Goal: Contribute content

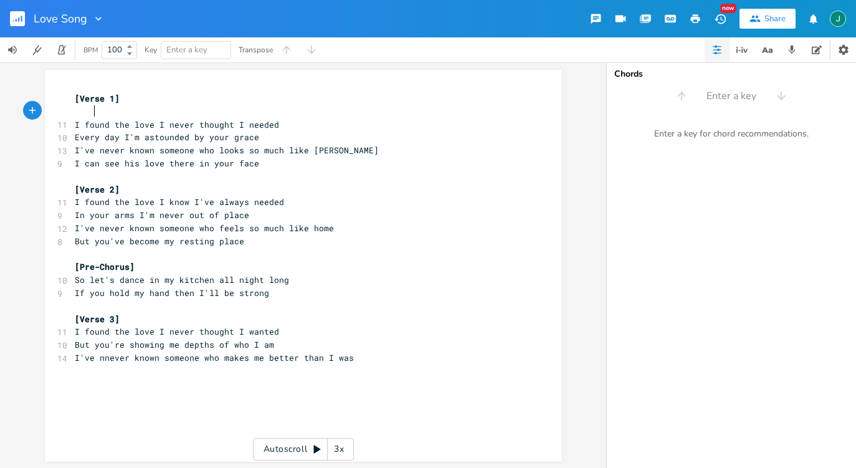
scroll to position [0, 7]
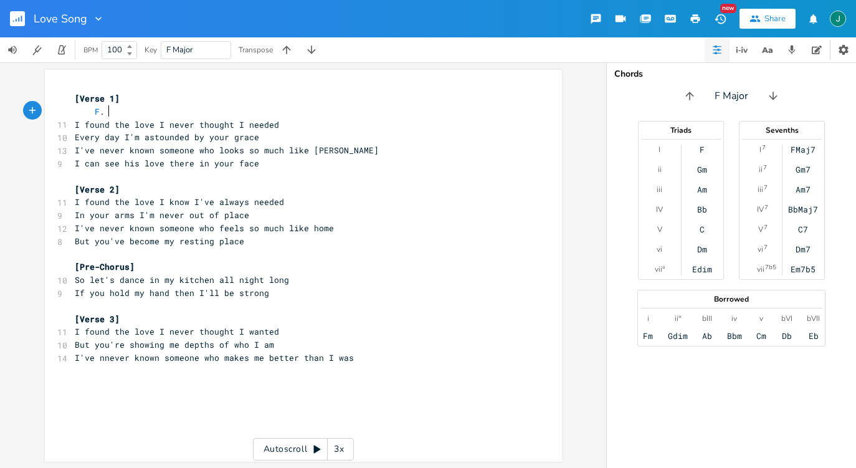
type textarea "F."
type textarea "C"
type textarea "G"
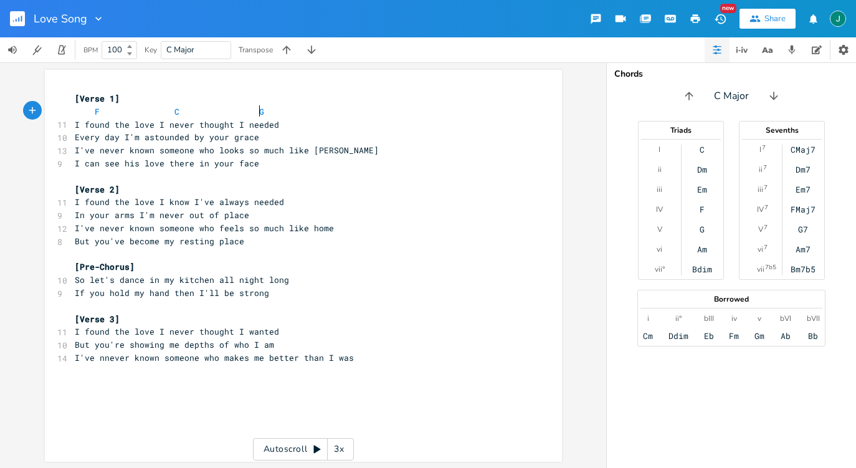
scroll to position [0, 7]
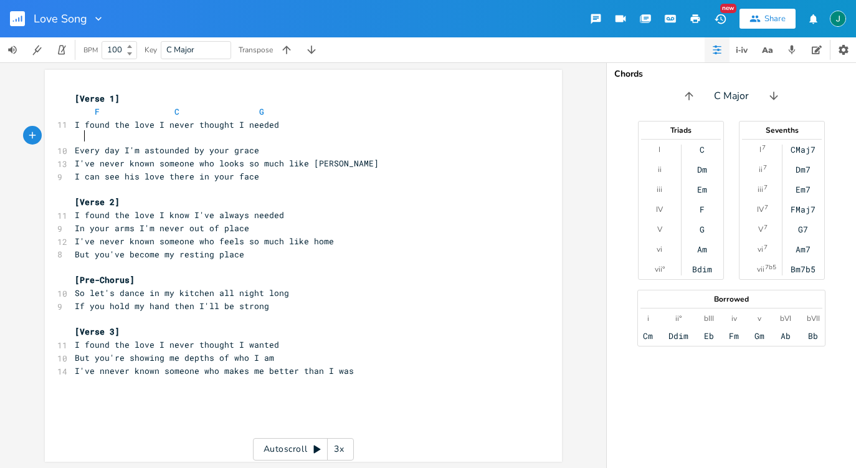
type textarea "F"
type textarea "C"
type textarea "G"
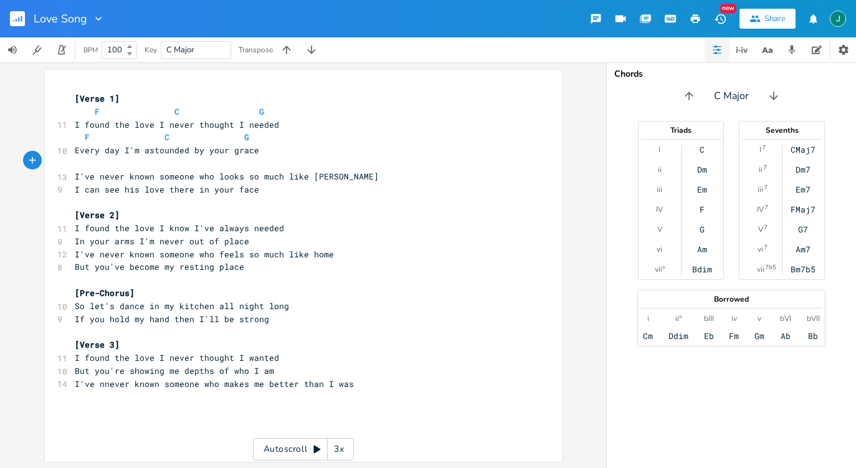
type textarea "F"
type textarea "C"
type textarea "Am"
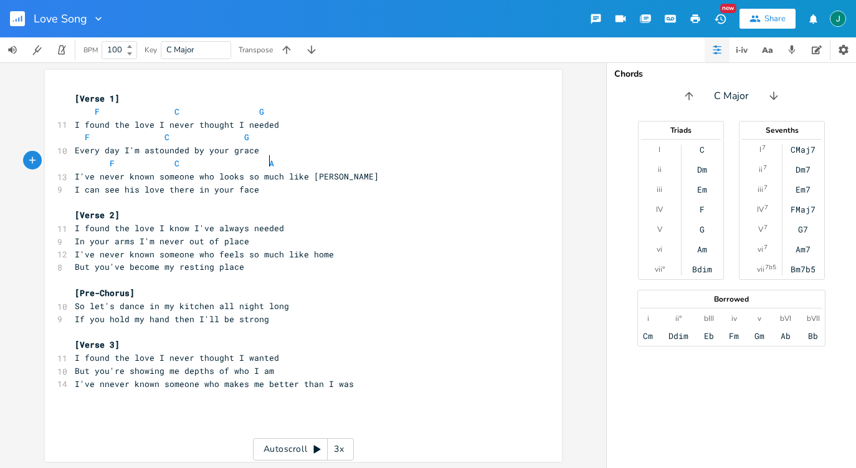
scroll to position [0, 16]
type textarea "G"
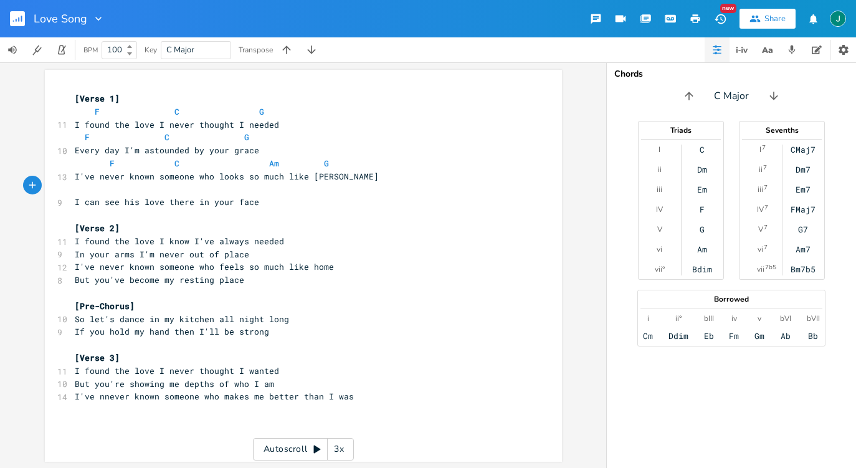
type textarea "F"
type textarea "c"
type textarea "C"
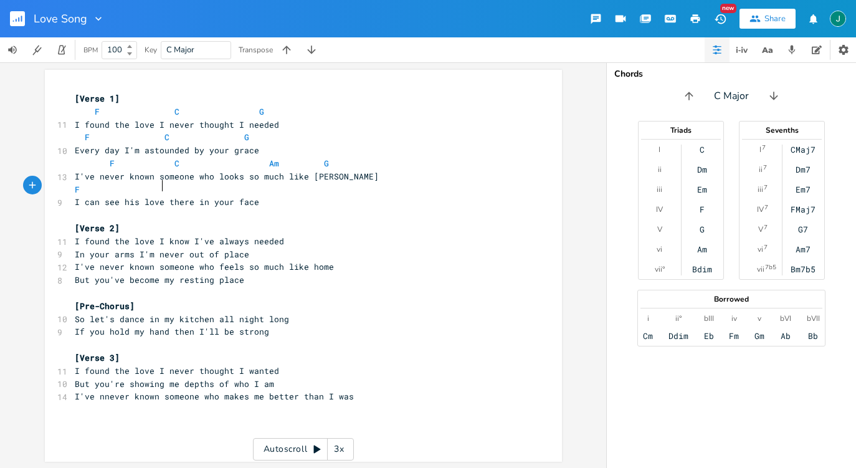
scroll to position [0, 7]
type textarea "G"
click at [197, 302] on pre "[Pre-Chorus]" at bounding box center [297, 306] width 450 height 13
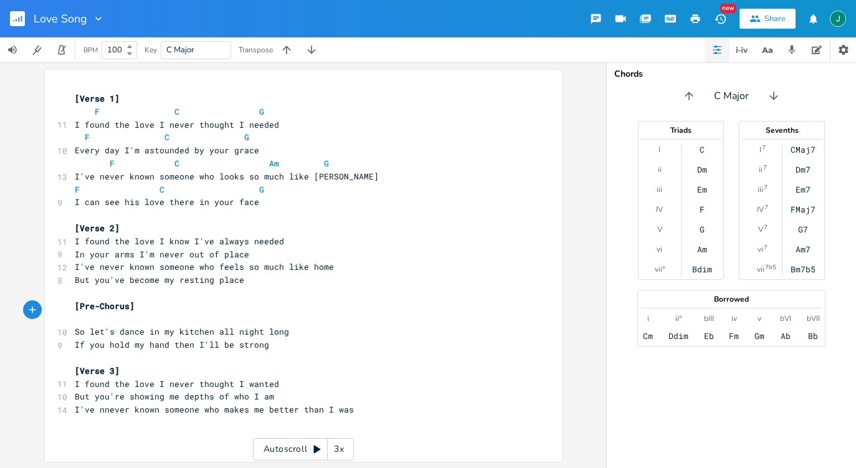
type textarea "F"
type textarea "Am"
type textarea "Em"
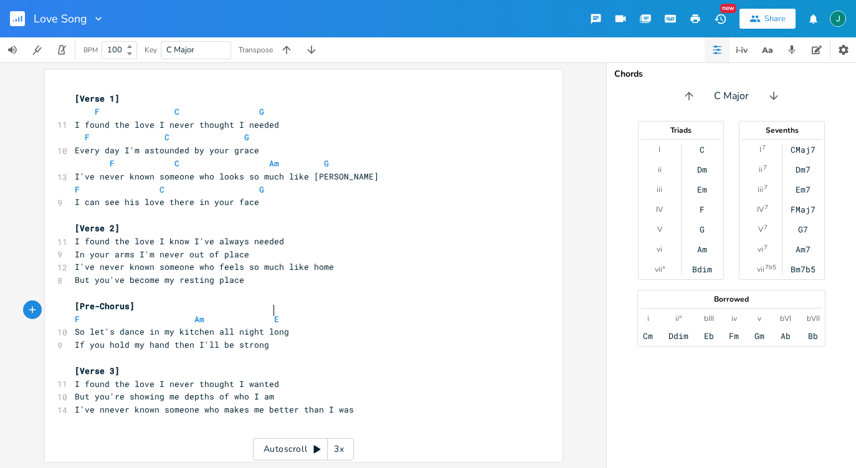
scroll to position [0, 10]
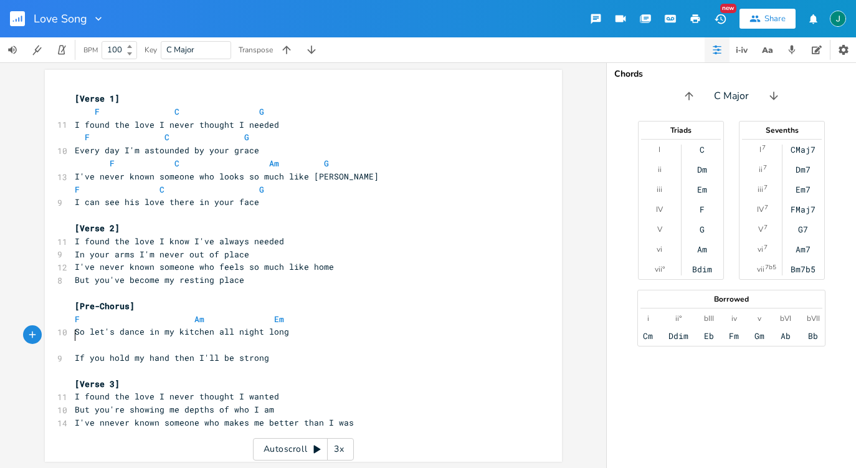
type textarea "F"
type textarea "Am"
type textarea "Em"
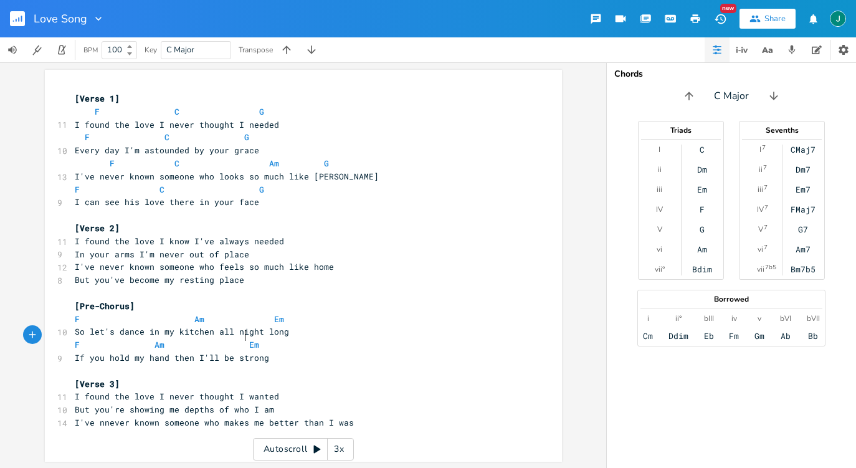
scroll to position [0, 1]
click at [206, 377] on pre "[Verse 3]" at bounding box center [297, 383] width 450 height 13
click at [100, 417] on span "I've nnever known someone who makes me better than I was" at bounding box center [214, 422] width 279 height 11
